Goal: Information Seeking & Learning: Learn about a topic

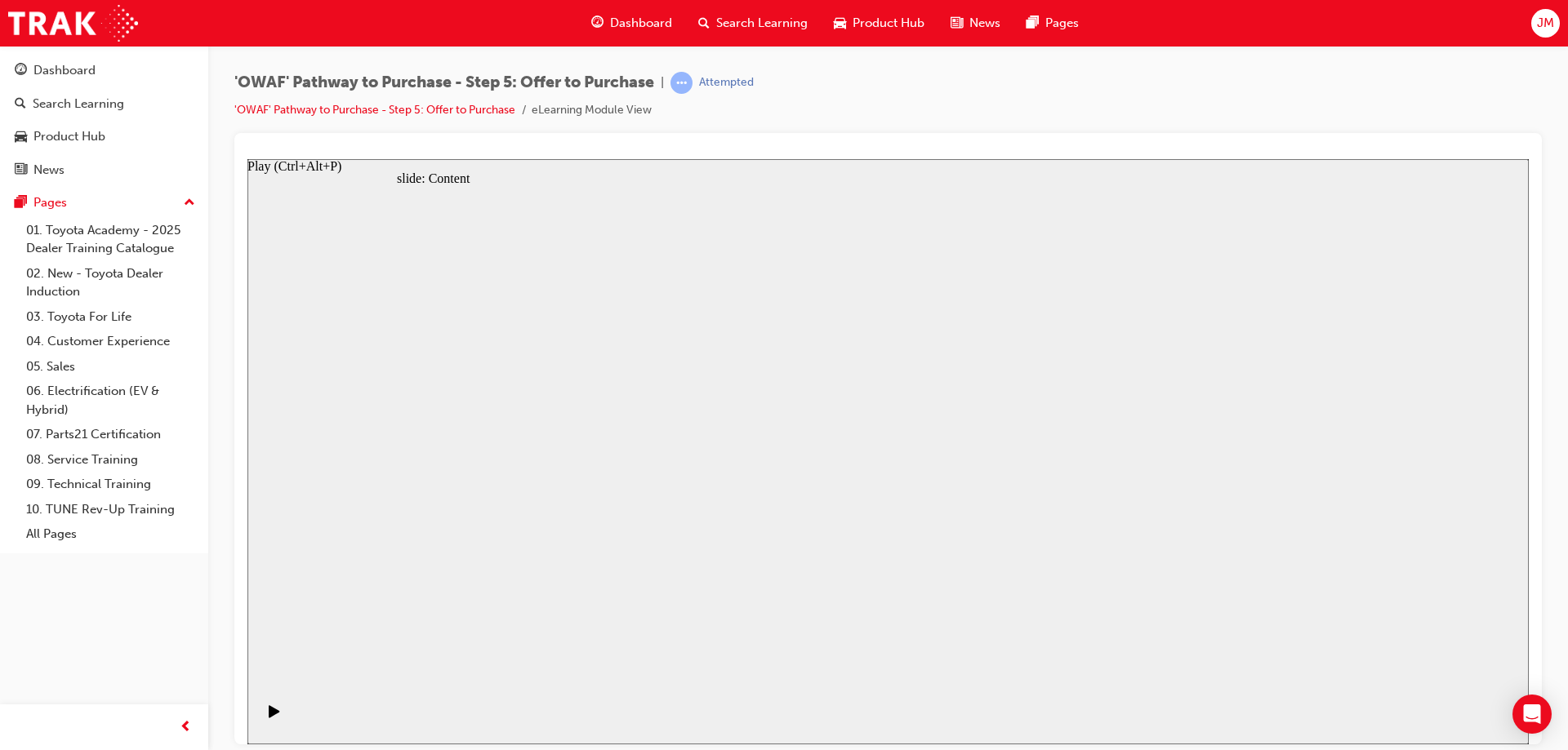
click at [269, 714] on icon "Play (Ctrl+Alt+P)" at bounding box center [274, 711] width 11 height 13
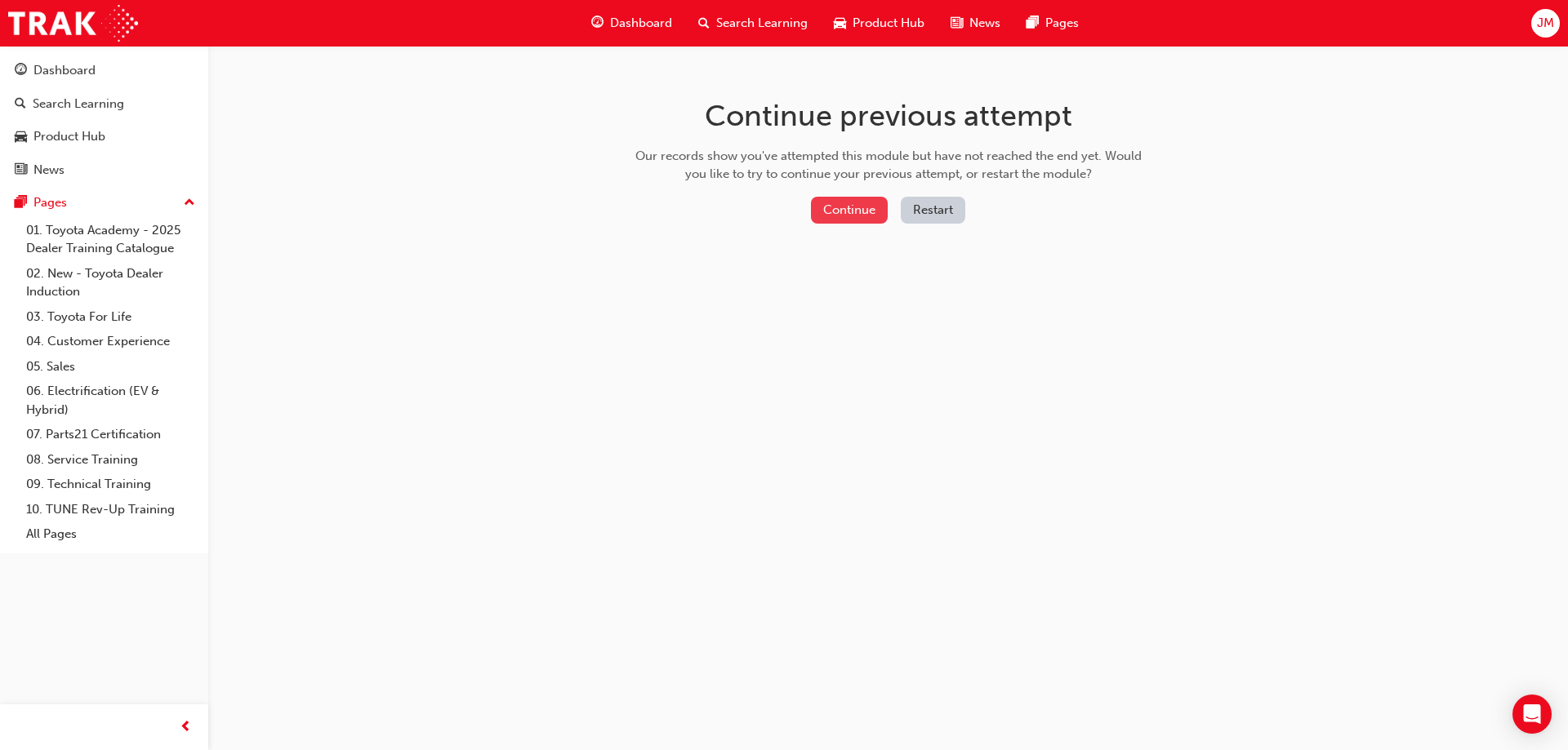
click at [837, 208] on button "Continue" at bounding box center [849, 210] width 77 height 27
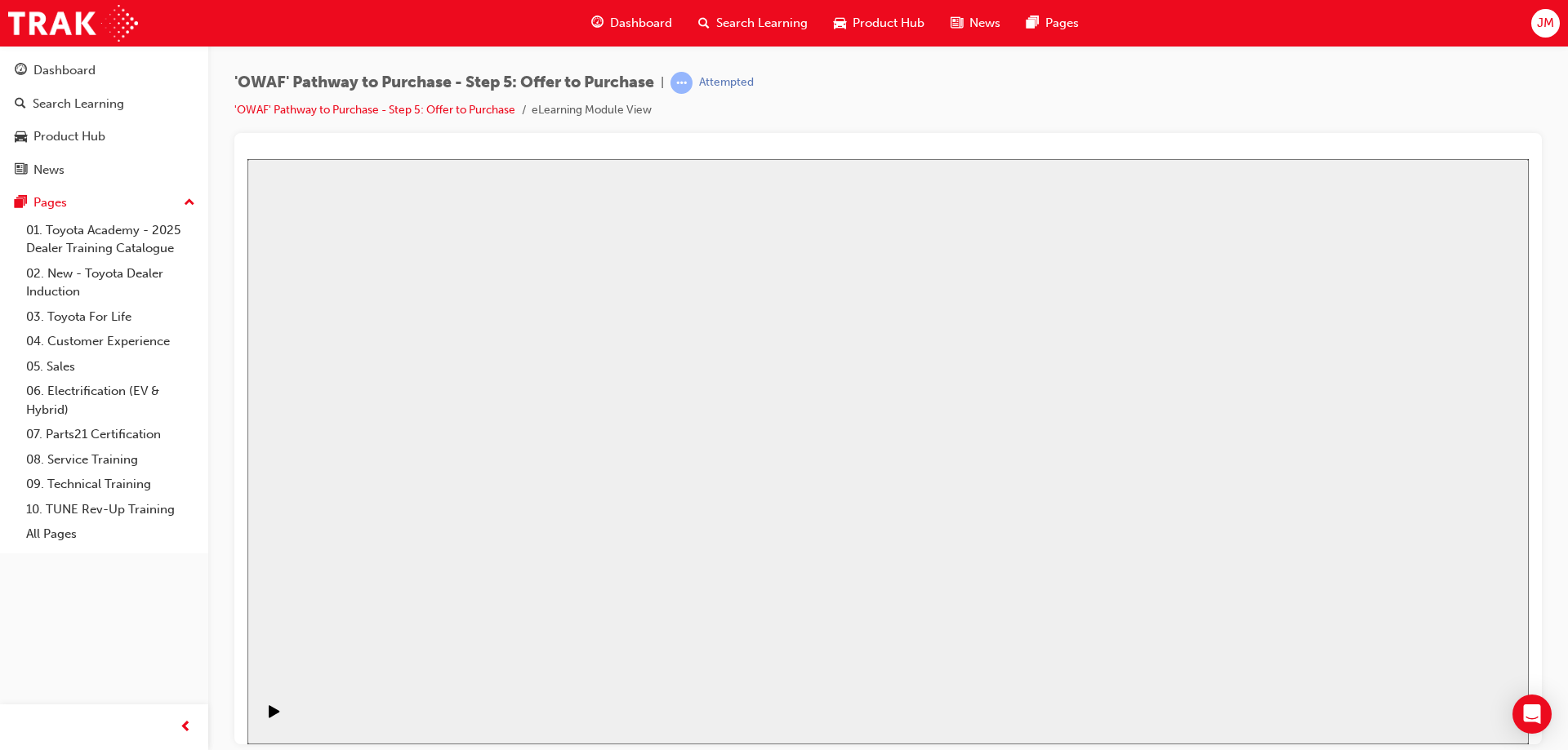
click at [271, 712] on icon "Play (Ctrl+Alt+P)" at bounding box center [274, 711] width 12 height 13
click at [269, 717] on icon "Play (Ctrl+Alt+P)" at bounding box center [274, 711] width 11 height 13
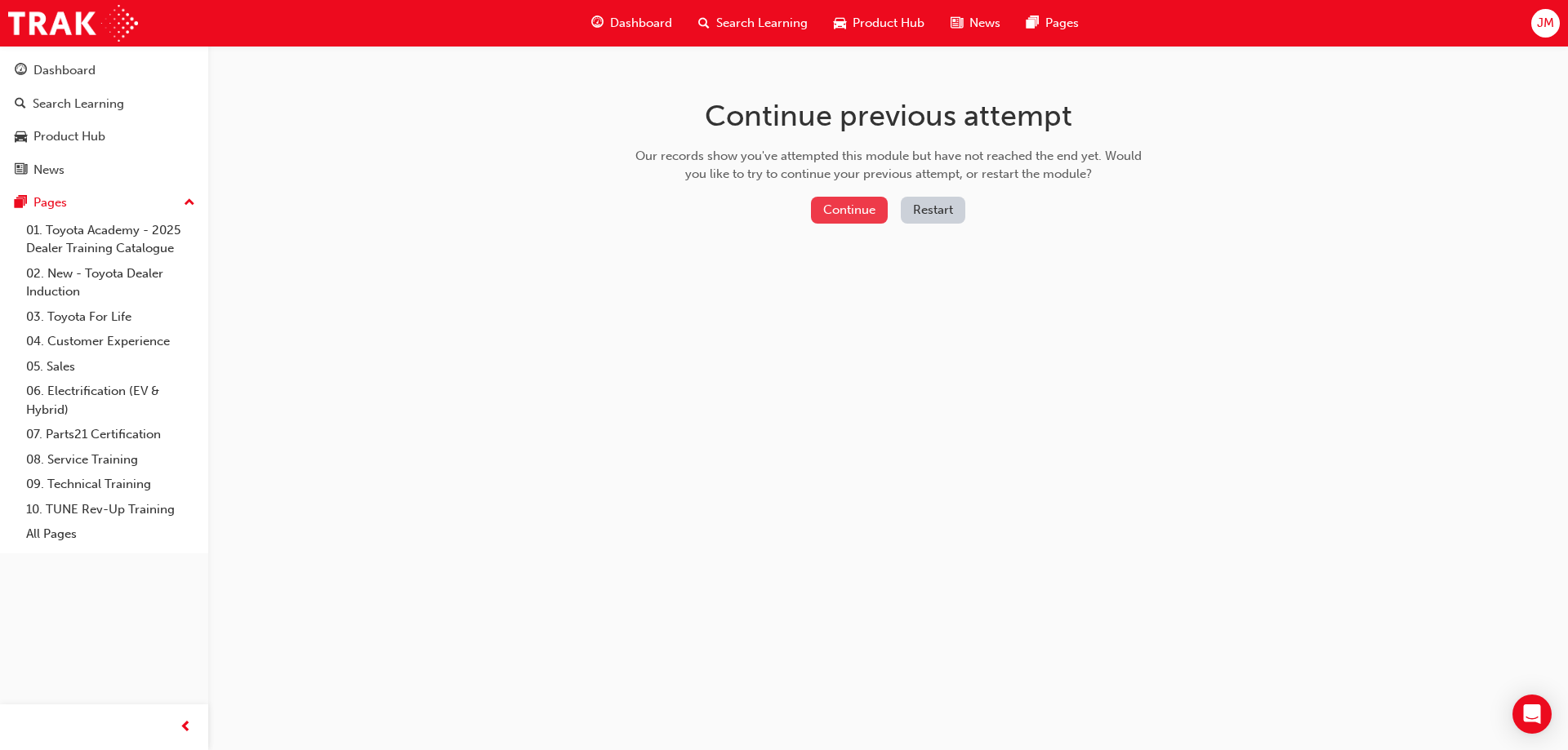
click at [862, 202] on button "Continue" at bounding box center [849, 210] width 77 height 27
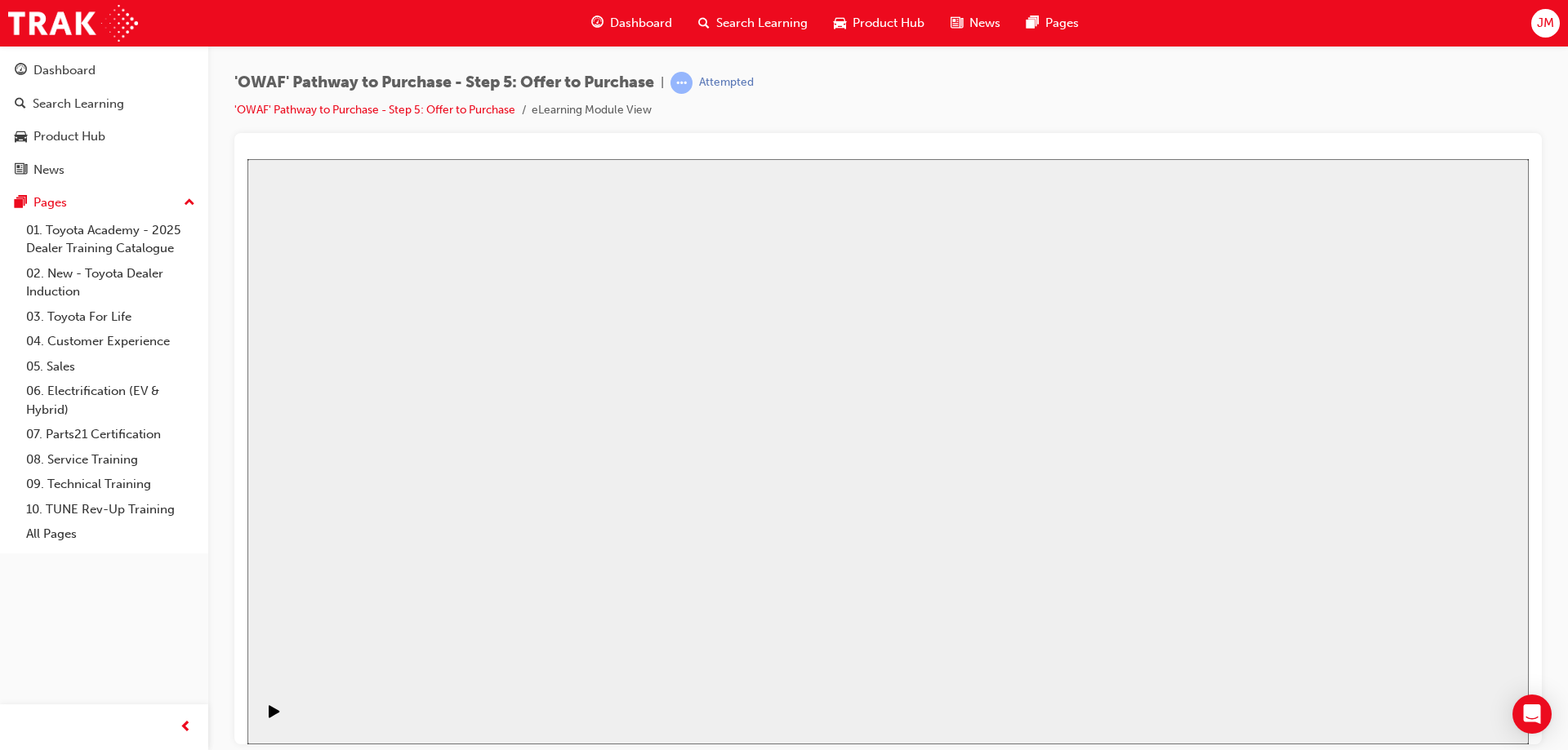
click at [720, 86] on div "Attempted" at bounding box center [726, 82] width 54 height 15
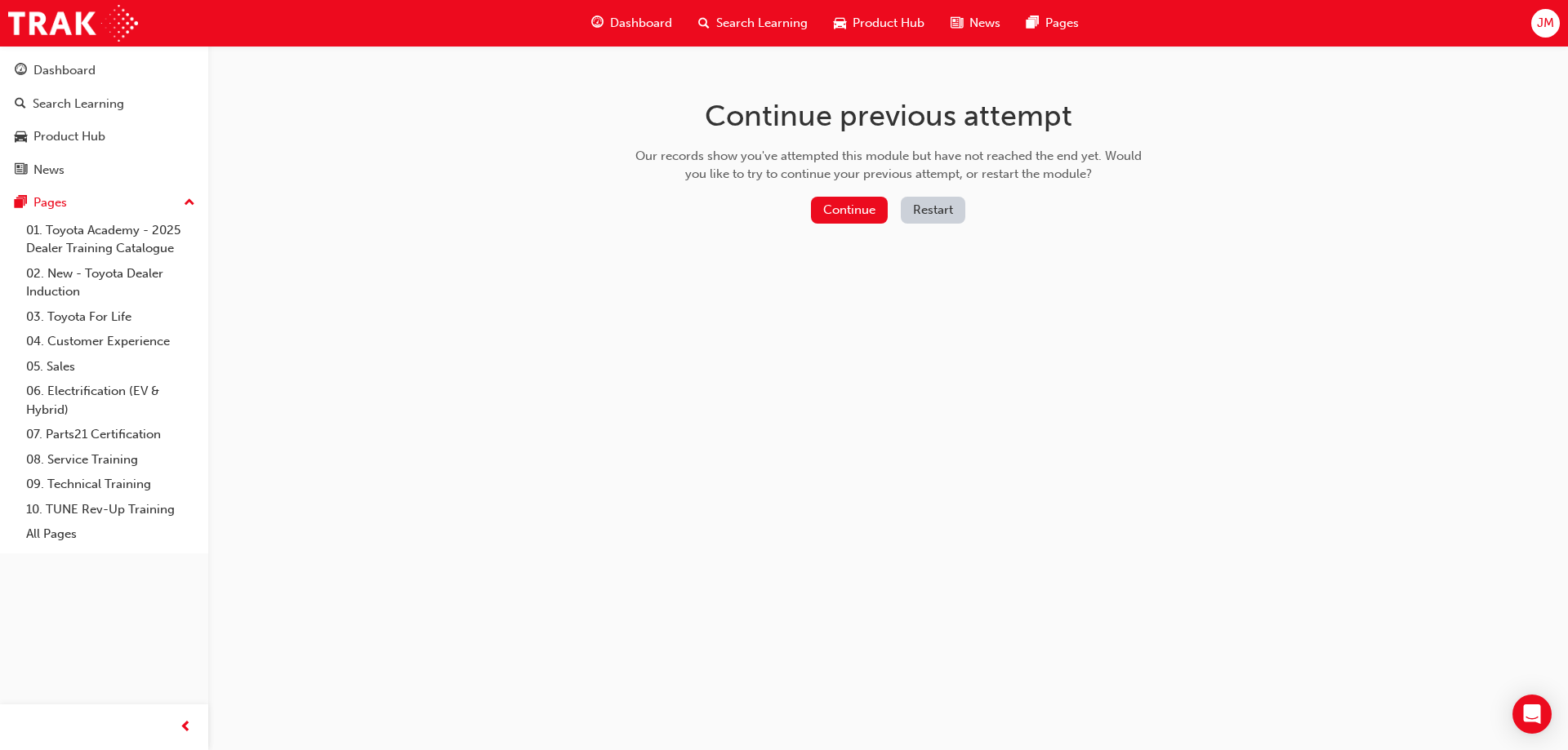
click at [933, 220] on button "Restart" at bounding box center [932, 210] width 64 height 27
